Goal: Information Seeking & Learning: Learn about a topic

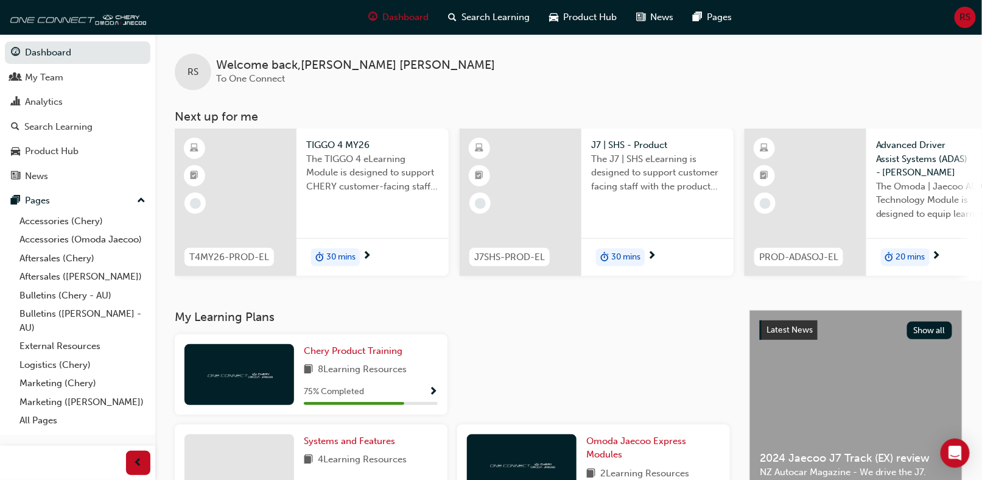
click at [332, 256] on span "30 mins" at bounding box center [340, 257] width 29 height 14
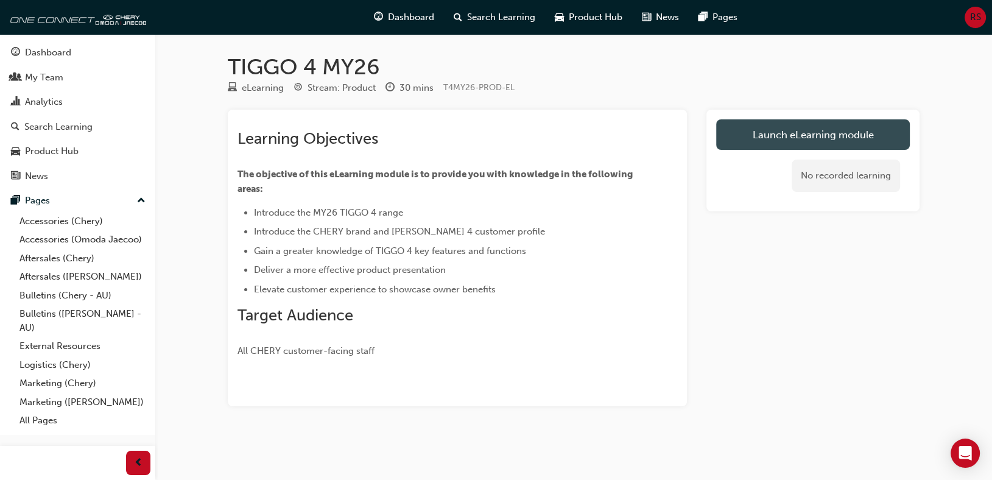
click at [761, 136] on link "Launch eLearning module" at bounding box center [813, 134] width 194 height 30
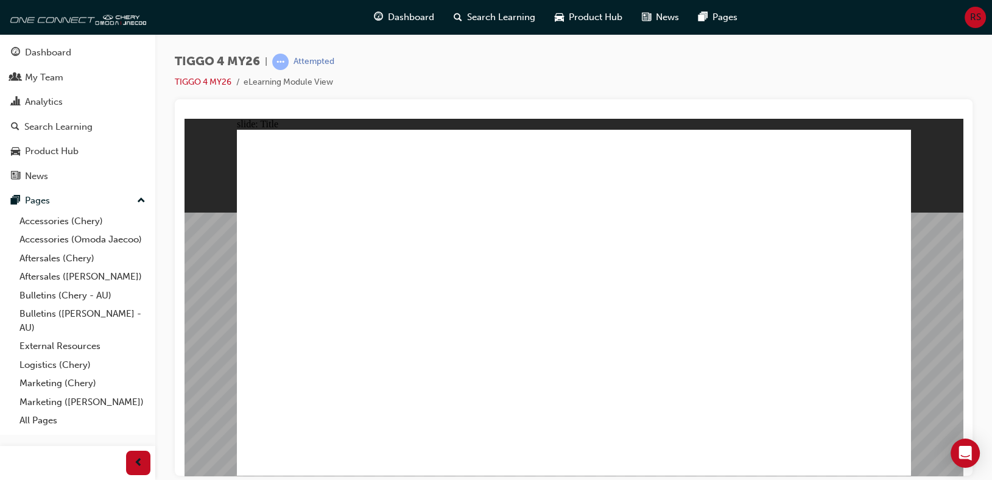
drag, startPoint x: 883, startPoint y: 458, endPoint x: 889, endPoint y: 460, distance: 6.4
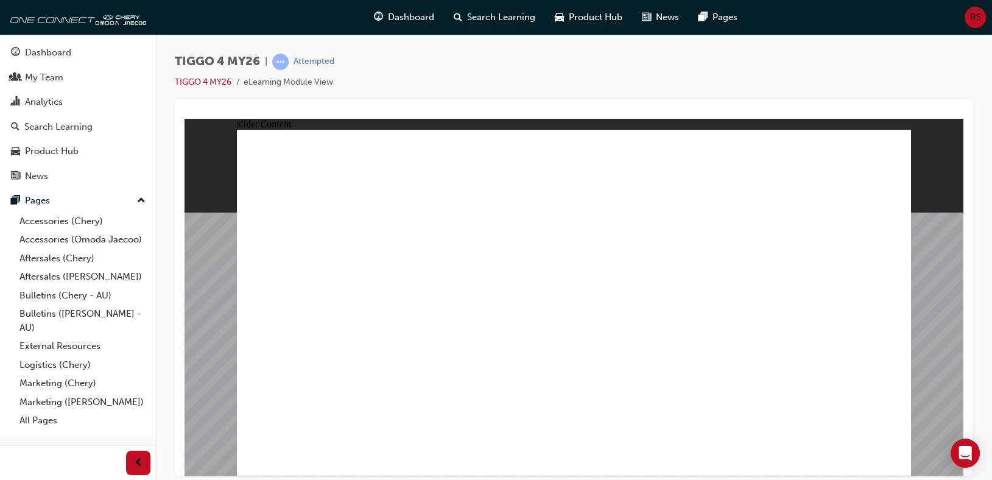
drag, startPoint x: 550, startPoint y: 257, endPoint x: 557, endPoint y: 257, distance: 6.7
drag, startPoint x: 492, startPoint y: 385, endPoint x: 480, endPoint y: 354, distance: 33.7
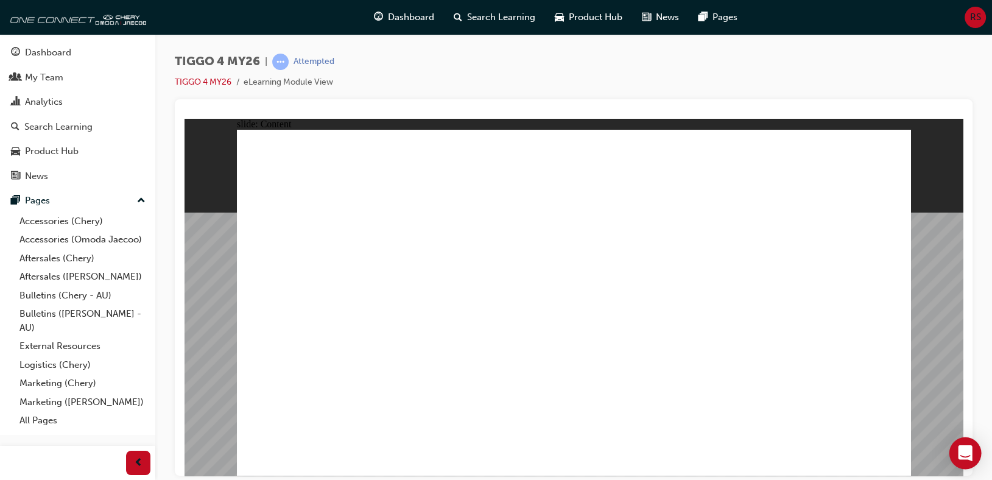
click at [960, 449] on icon "Open Intercom Messenger" at bounding box center [965, 453] width 14 height 16
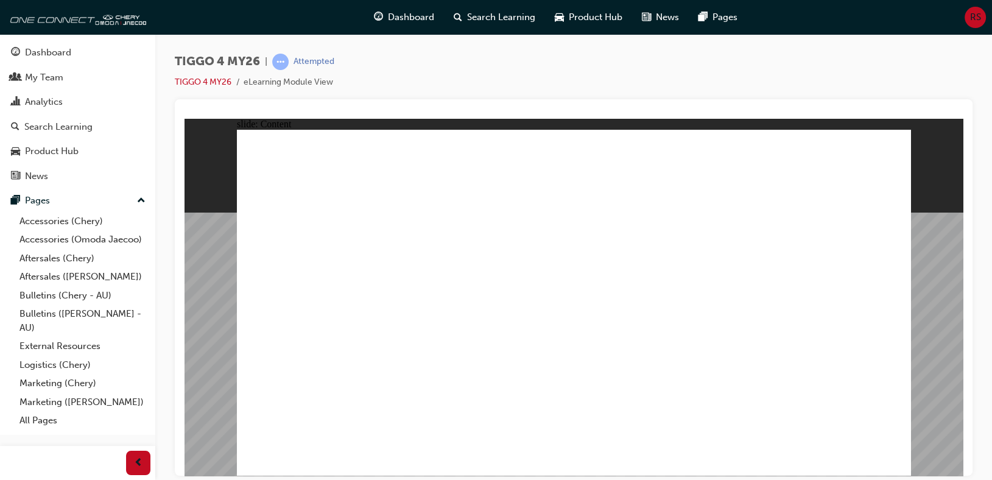
drag, startPoint x: 359, startPoint y: 193, endPoint x: 337, endPoint y: 284, distance: 93.8
drag, startPoint x: 343, startPoint y: 305, endPoint x: 345, endPoint y: 356, distance: 51.2
drag, startPoint x: 356, startPoint y: 393, endPoint x: 440, endPoint y: 422, distance: 88.4
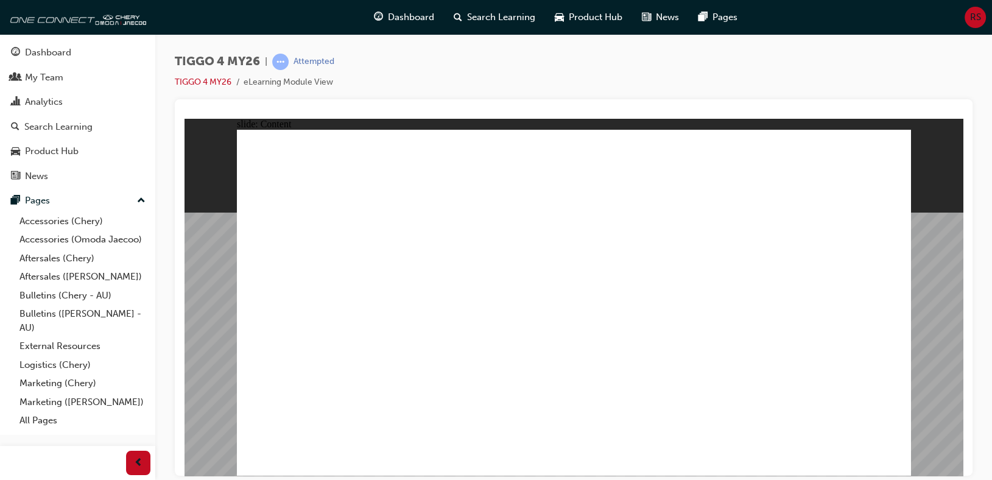
drag, startPoint x: 537, startPoint y: 427, endPoint x: 795, endPoint y: 410, distance: 258.1
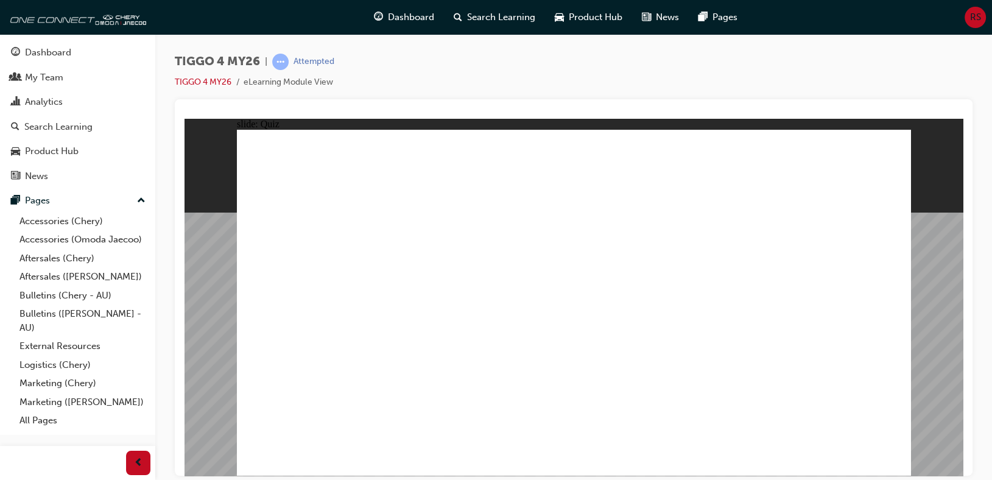
click at [493, 336] on button "OK" at bounding box center [482, 329] width 21 height 13
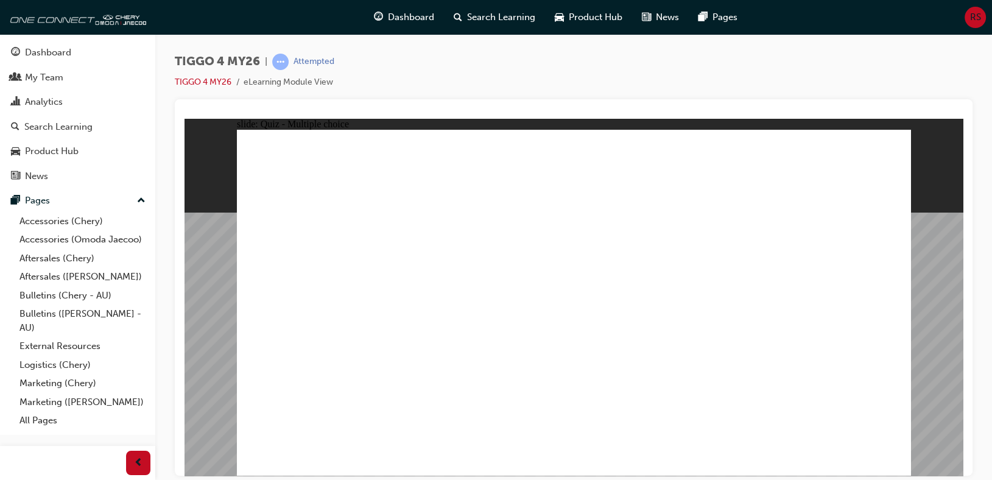
radio input "true"
drag, startPoint x: 551, startPoint y: 243, endPoint x: 680, endPoint y: 379, distance: 187.4
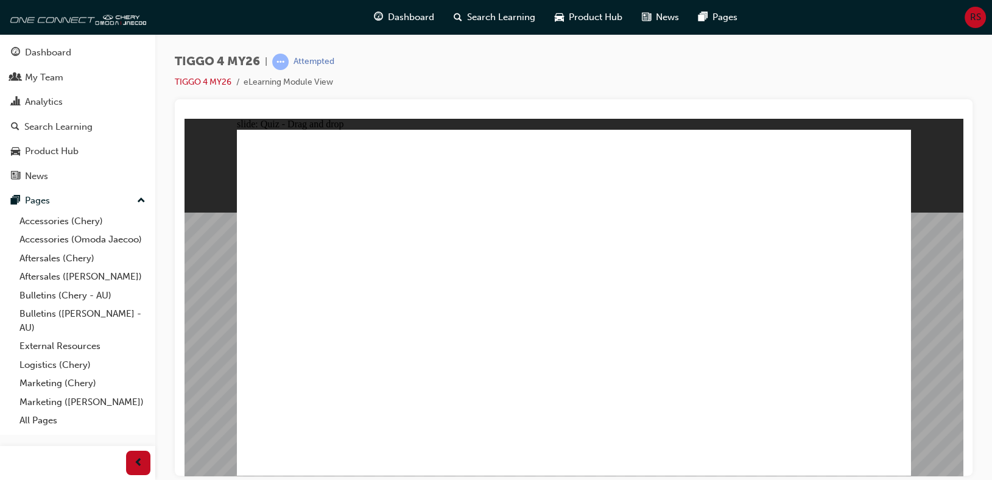
drag, startPoint x: 431, startPoint y: 244, endPoint x: 429, endPoint y: 381, distance: 137.6
drag, startPoint x: 296, startPoint y: 243, endPoint x: 564, endPoint y: 381, distance: 301.5
drag, startPoint x: 710, startPoint y: 248, endPoint x: 320, endPoint y: 382, distance: 412.5
drag, startPoint x: 835, startPoint y: 243, endPoint x: 831, endPoint y: 382, distance: 139.5
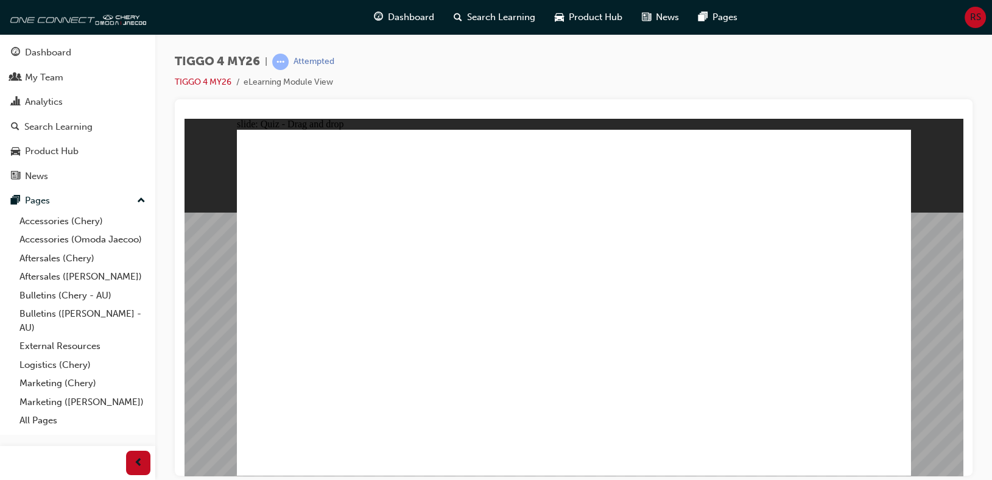
radio input "true"
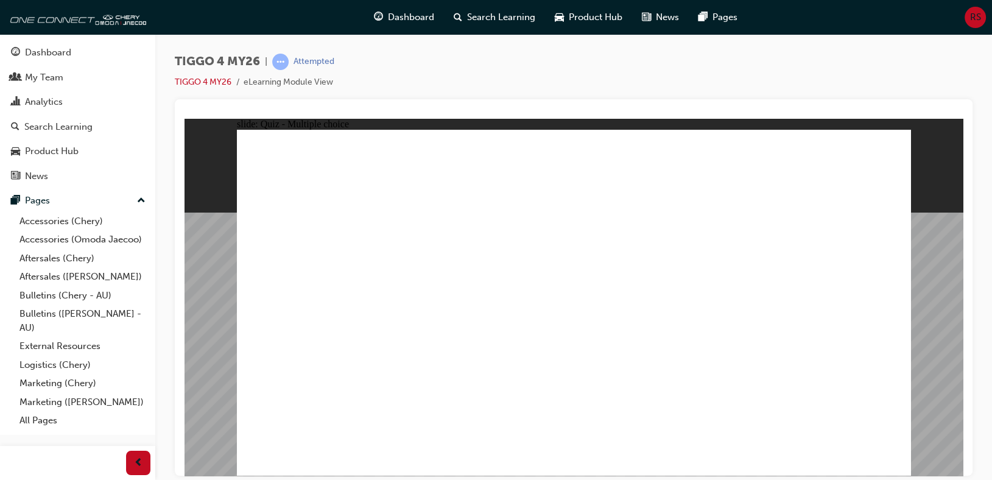
radio input "true"
drag, startPoint x: 300, startPoint y: 272, endPoint x: 764, endPoint y: 230, distance: 465.2
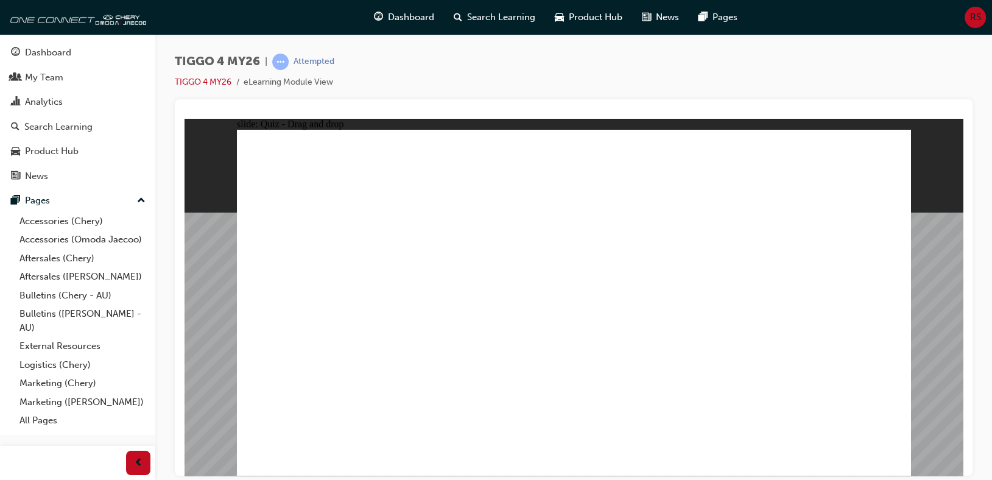
drag, startPoint x: 318, startPoint y: 340, endPoint x: 631, endPoint y: 227, distance: 332.3
drag, startPoint x: 309, startPoint y: 378, endPoint x: 783, endPoint y: 256, distance: 489.7
drag, startPoint x: 451, startPoint y: 304, endPoint x: 781, endPoint y: 270, distance: 331.2
drag, startPoint x: 435, startPoint y: 338, endPoint x: 761, endPoint y: 309, distance: 327.0
drag, startPoint x: 313, startPoint y: 307, endPoint x: 786, endPoint y: 332, distance: 473.8
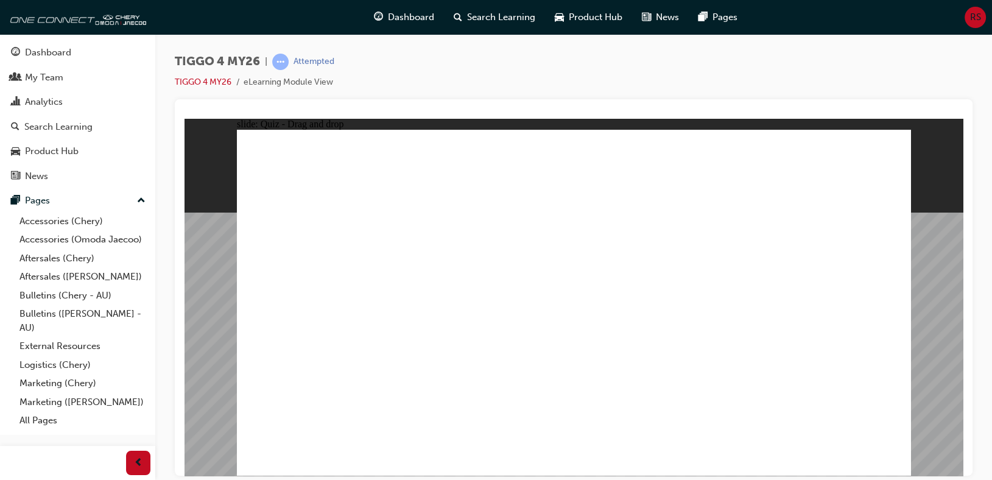
drag, startPoint x: 461, startPoint y: 267, endPoint x: 791, endPoint y: 351, distance: 340.6
drag, startPoint x: 633, startPoint y: 213, endPoint x: 788, endPoint y: 378, distance: 227.0
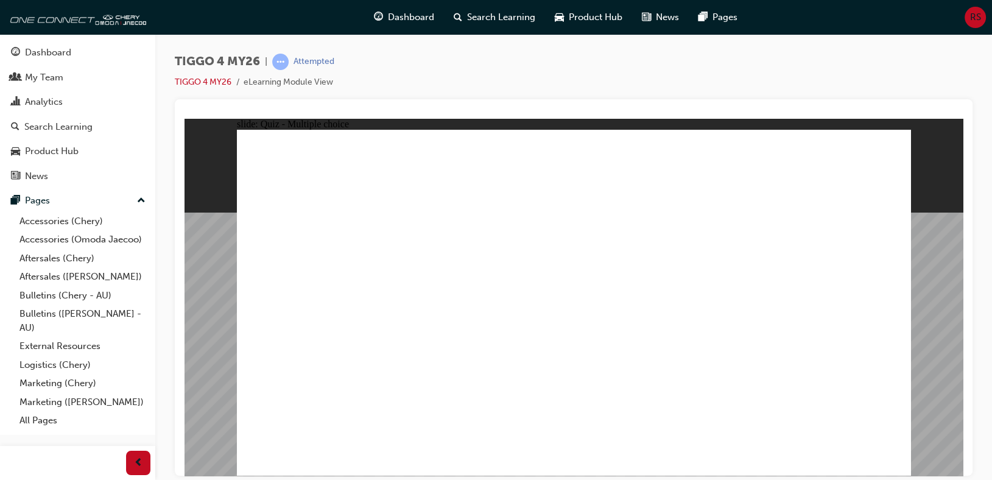
radio input "true"
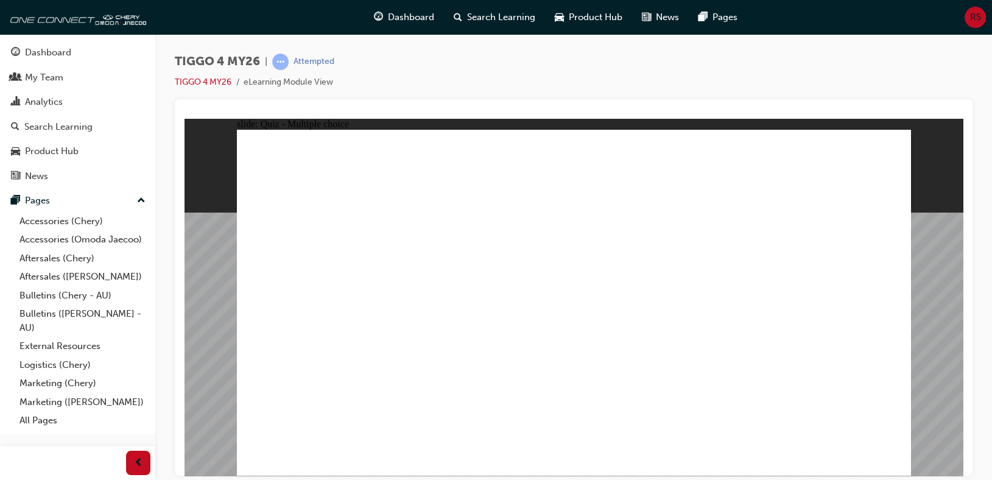
radio input "true"
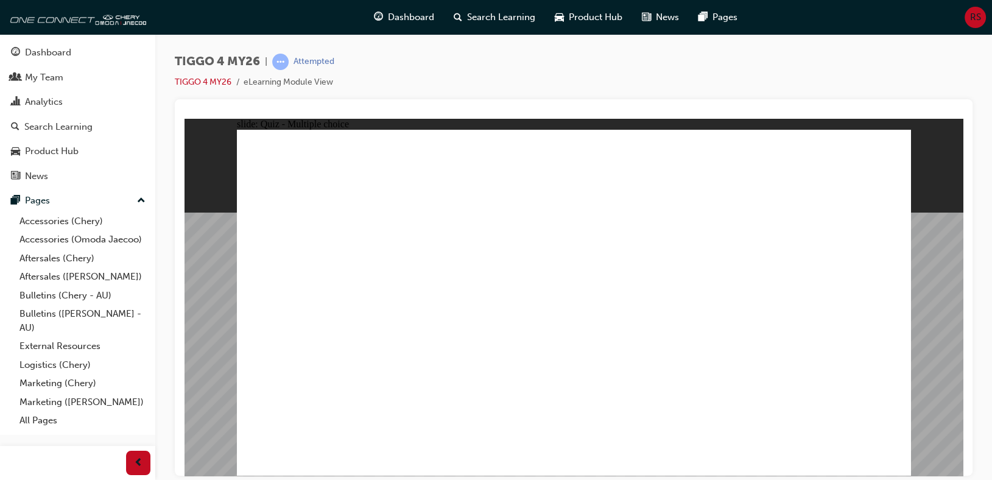
radio input "true"
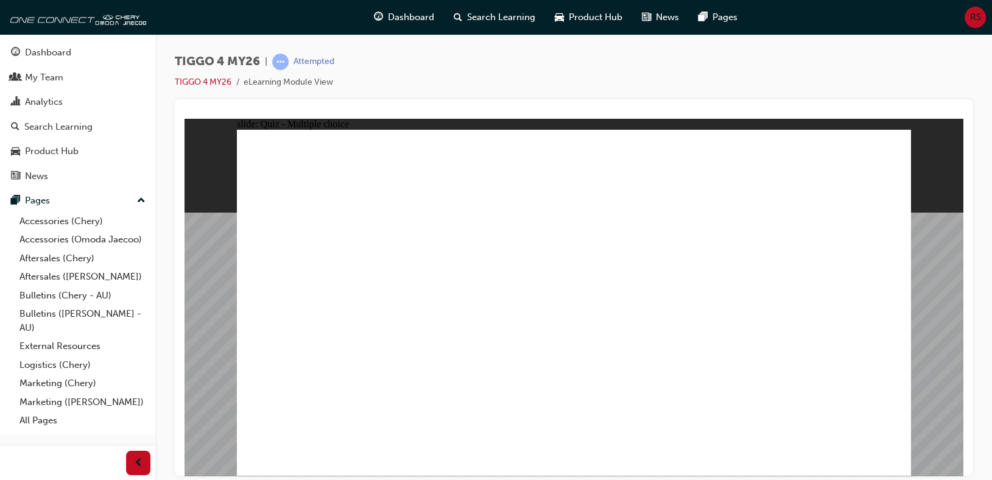
radio input "true"
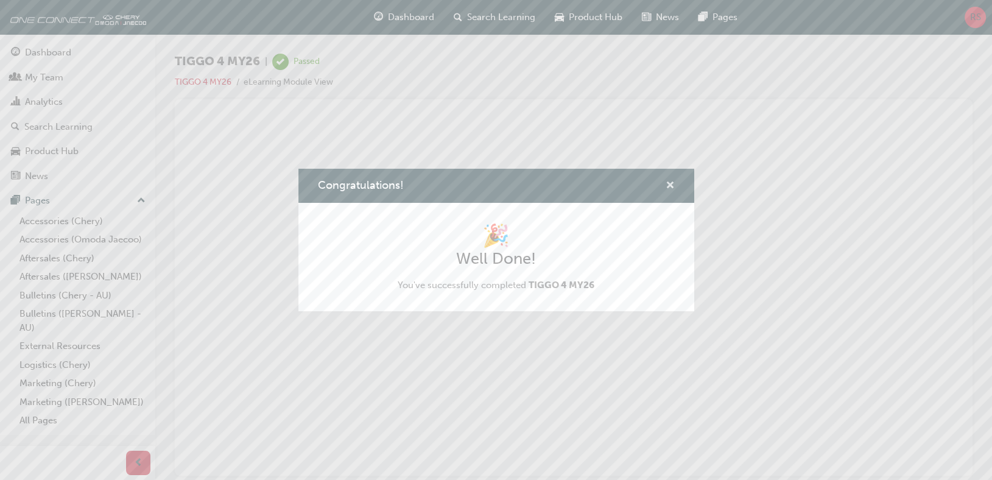
click at [668, 183] on span "cross-icon" at bounding box center [670, 186] width 9 height 11
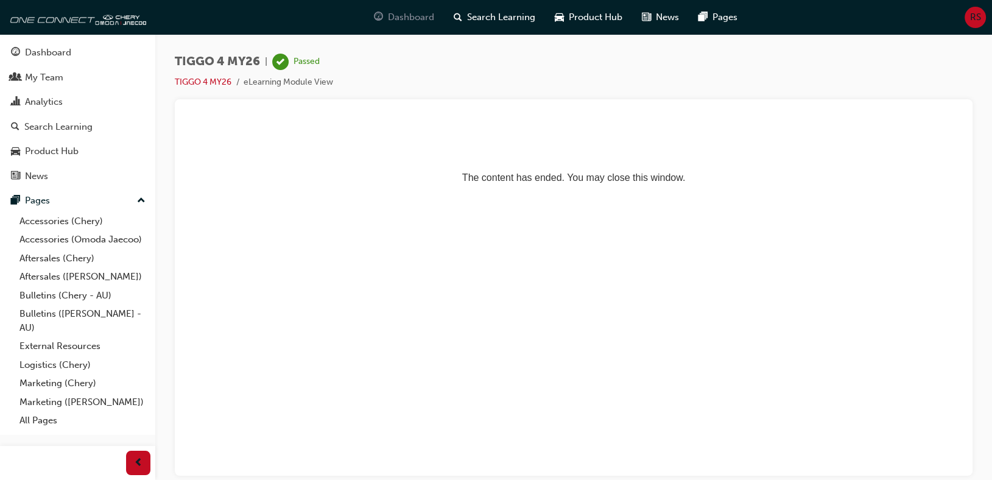
click at [402, 17] on span "Dashboard" at bounding box center [411, 17] width 46 height 14
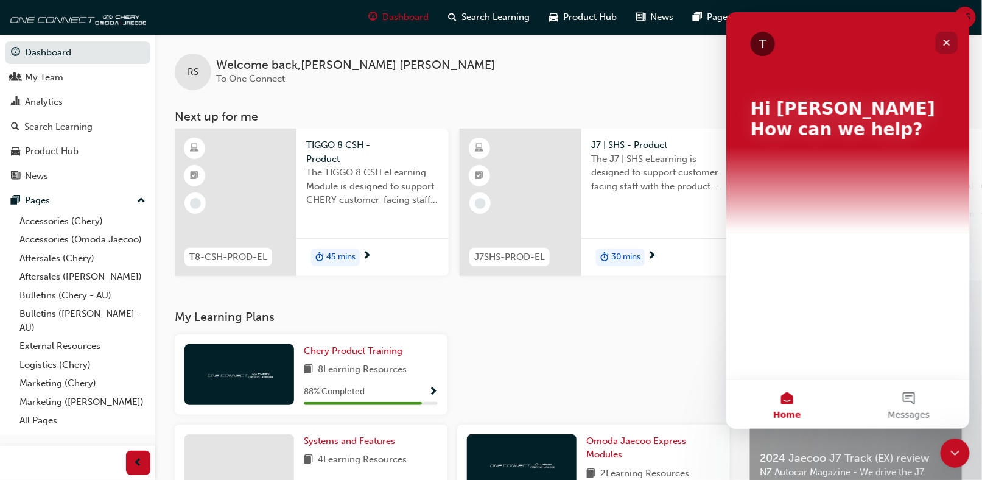
click at [944, 43] on icon "Close" at bounding box center [946, 43] width 10 height 10
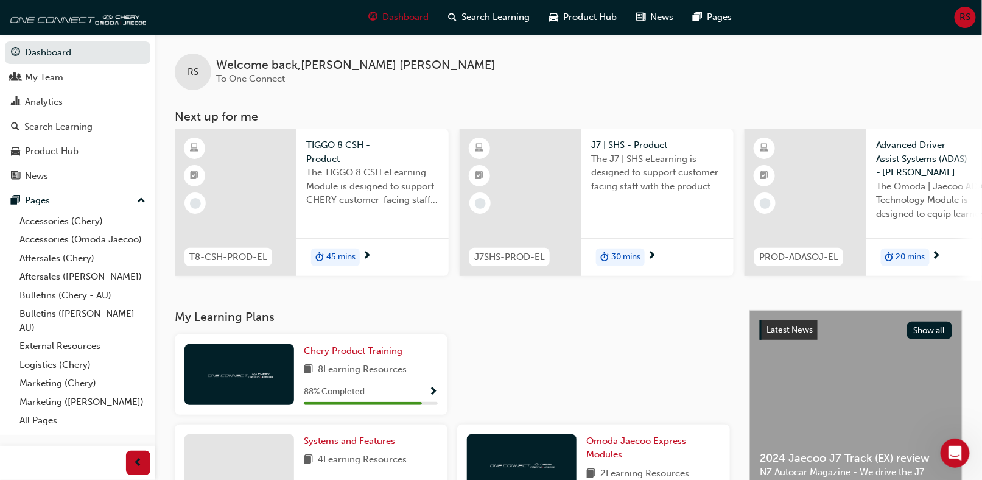
click at [331, 255] on span "45 mins" at bounding box center [340, 257] width 29 height 14
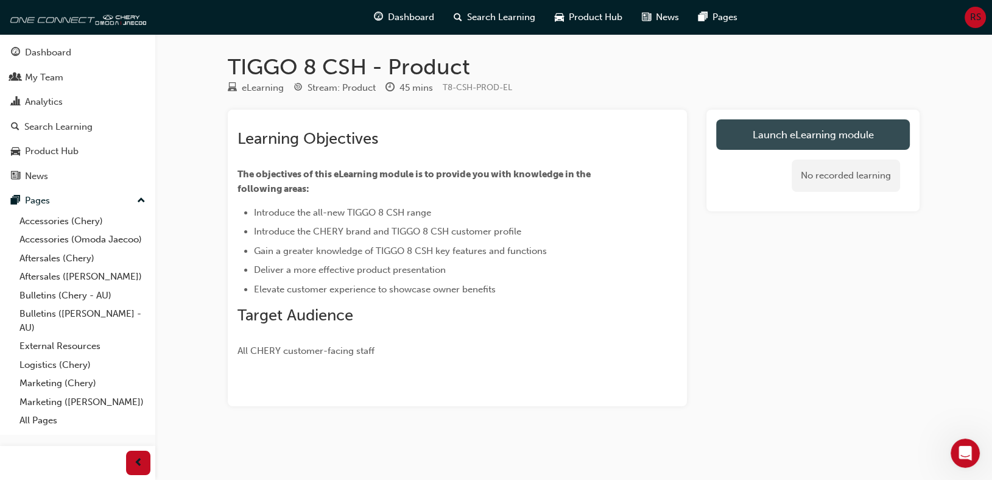
click at [795, 136] on link "Launch eLearning module" at bounding box center [813, 134] width 194 height 30
